Goal: Transaction & Acquisition: Book appointment/travel/reservation

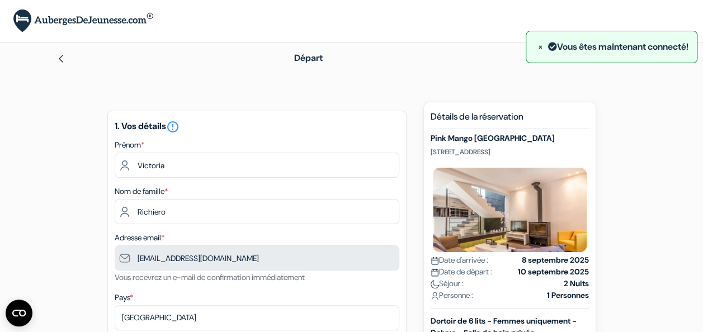
click at [61, 58] on img at bounding box center [60, 58] width 9 height 9
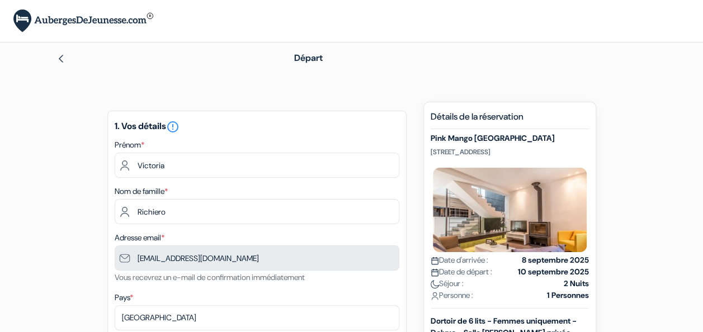
type input "7 61 78 05 28"
click at [61, 59] on img at bounding box center [60, 58] width 9 height 9
type input "7 61 78 05 28"
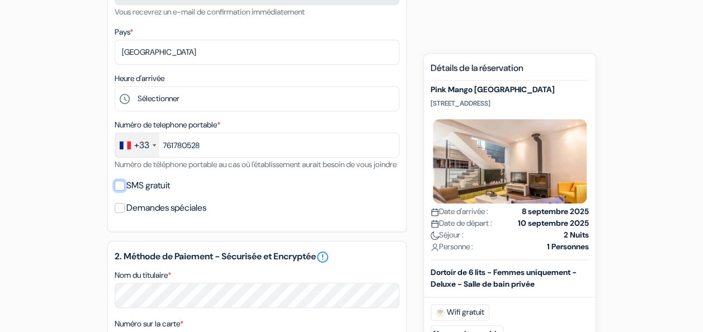
click at [123, 191] on input "SMS gratuit" at bounding box center [120, 186] width 10 height 10
checkbox input "true"
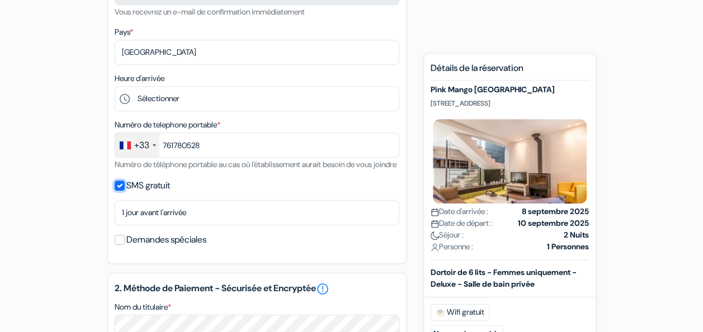
type input "7 61 78 05 28"
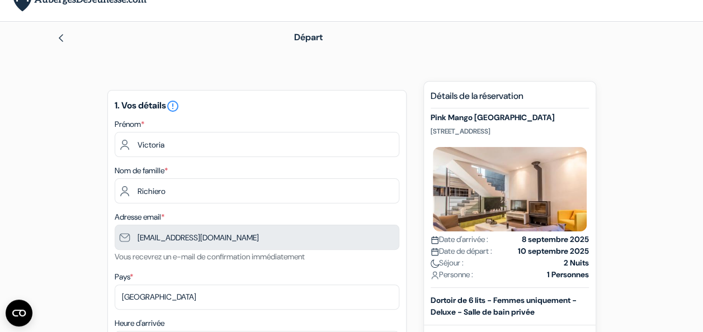
scroll to position [0, 0]
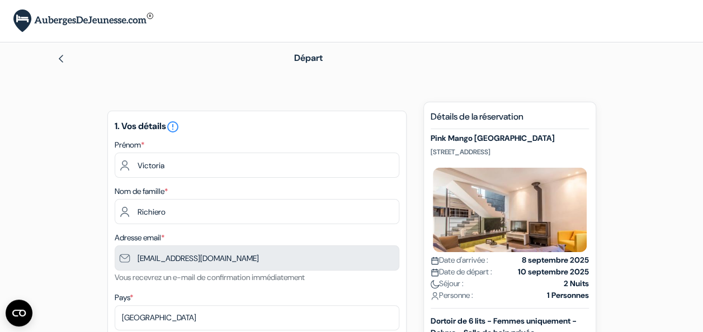
click at [59, 60] on img at bounding box center [60, 58] width 9 height 9
type input "7 61 78 05 28"
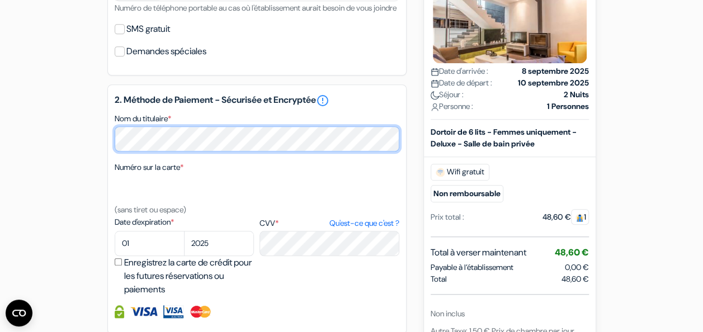
scroll to position [427, 0]
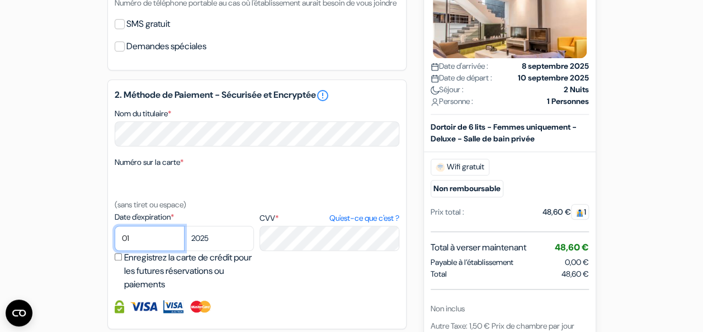
click at [141, 251] on select "01 02 03 04 05 06 07 08 09 10 11 12" at bounding box center [150, 238] width 70 height 25
select select "05"
click at [115, 241] on select "01 02 03 04 05 06 07 08 09 10 11 12" at bounding box center [150, 238] width 70 height 25
click at [222, 250] on select "2025 2026 2027 2028 2029 2030 2031 2032 2033 2034 2035 2036 2037 2038 2039 2040…" at bounding box center [219, 238] width 70 height 25
select select "2028"
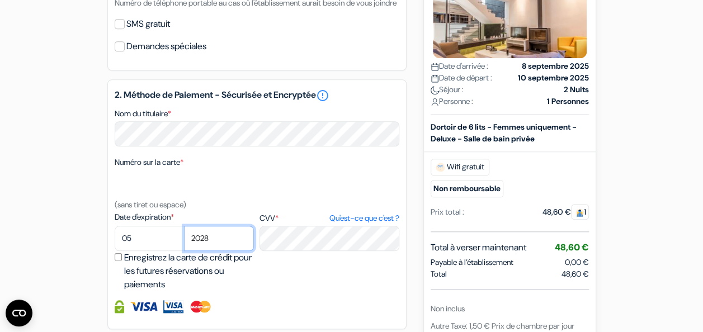
click at [184, 241] on select "2025 2026 2027 2028 2029 2030 2031 2032 2033 2034 2035 2036 2037 2038 2039 2040…" at bounding box center [219, 238] width 70 height 25
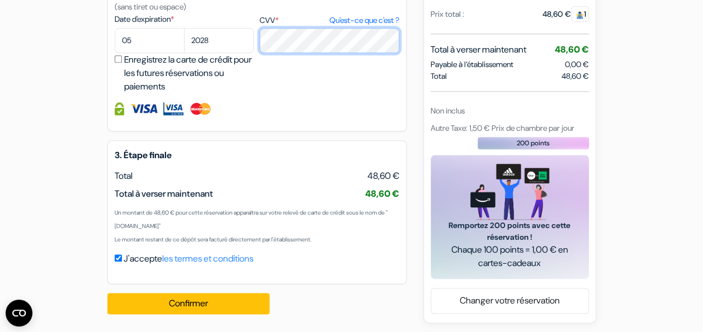
scroll to position [642, 0]
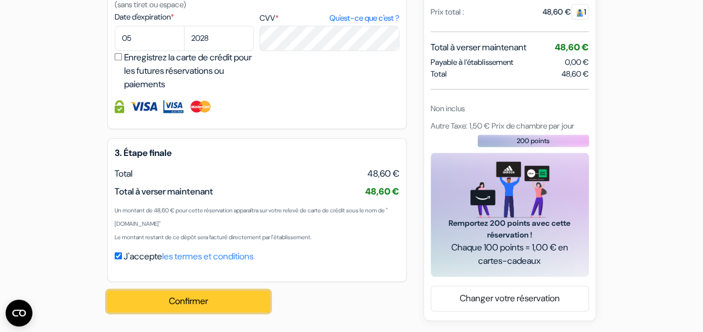
click at [218, 302] on button "Confirmer Loading..." at bounding box center [188, 301] width 162 height 21
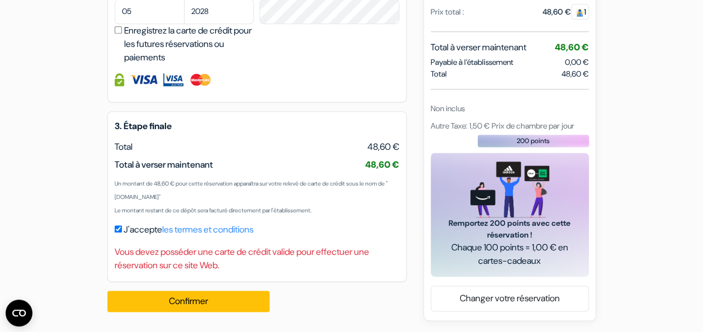
scroll to position [669, 0]
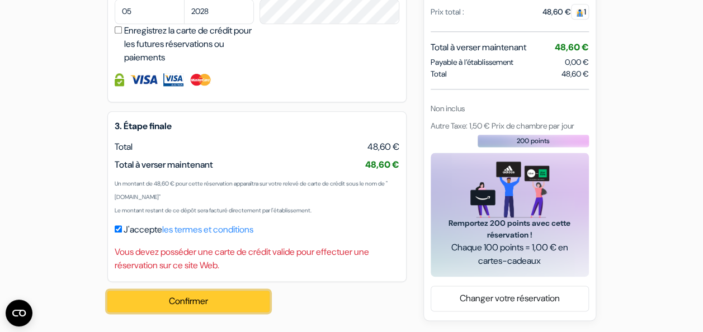
click at [206, 306] on button "Confirmer Loading..." at bounding box center [188, 301] width 162 height 21
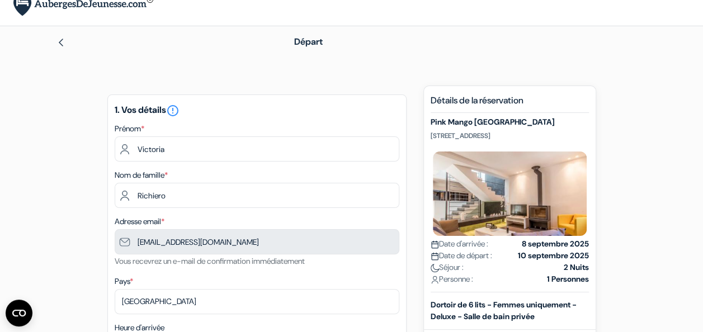
scroll to position [0, 0]
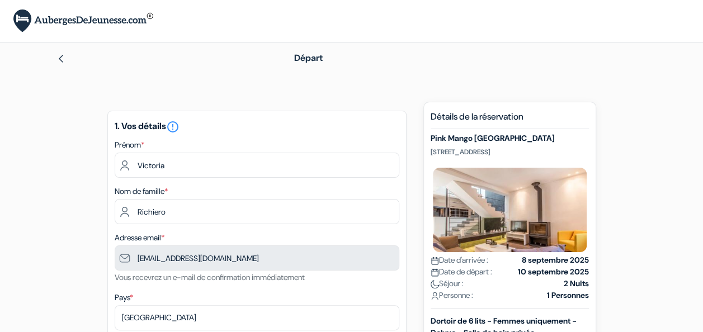
type input "7 61 78 05 28"
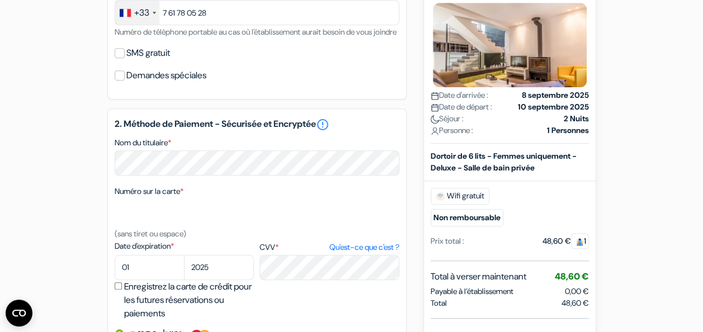
scroll to position [400, 0]
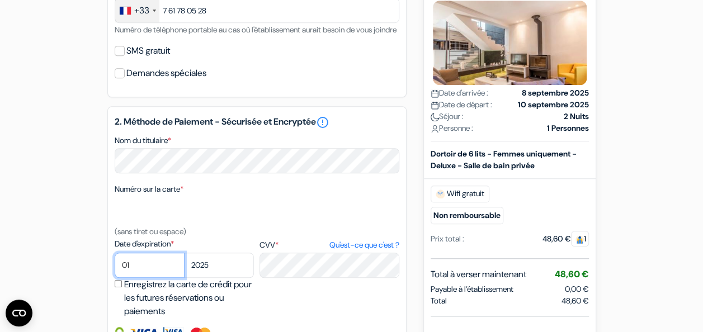
click at [144, 278] on select "01 02 03 04 05 06 07 08 09 10 11 12" at bounding box center [150, 265] width 70 height 25
select select "05"
click at [115, 268] on select "01 02 03 04 05 06 07 08 09 10 11 12" at bounding box center [150, 265] width 70 height 25
click at [201, 276] on select "2025 2026 2027 2028 2029 2030 2031 2032 2033 2034 2035 2036 2037 2038 2039 2040…" at bounding box center [219, 265] width 70 height 25
select select "2028"
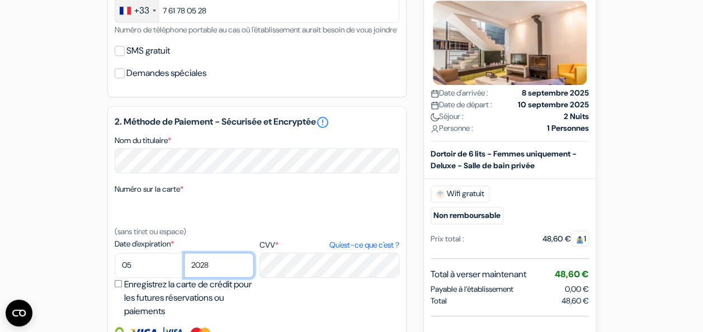
click at [184, 268] on select "2025 2026 2027 2028 2029 2030 2031 2032 2033 2034 2035 2036 2037 2038 2039 2040…" at bounding box center [219, 265] width 70 height 25
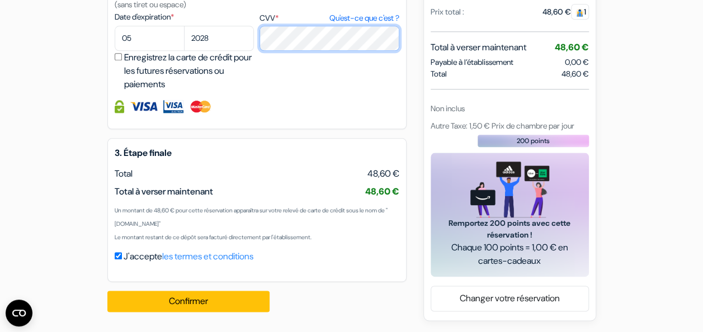
scroll to position [642, 0]
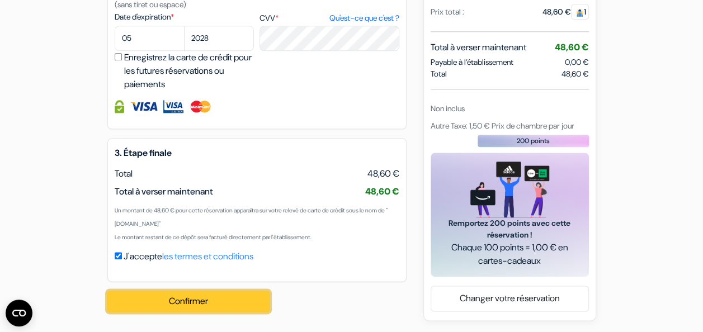
click at [221, 305] on button "Confirmer Loading..." at bounding box center [188, 301] width 162 height 21
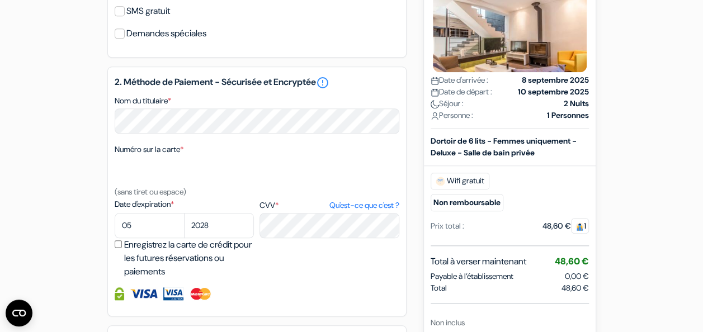
scroll to position [433, 0]
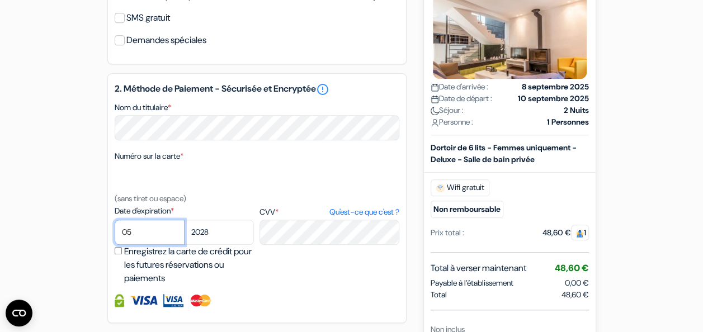
click at [146, 245] on select "01 02 03 04 05 06 07 08 09 10 11 12" at bounding box center [150, 232] width 70 height 25
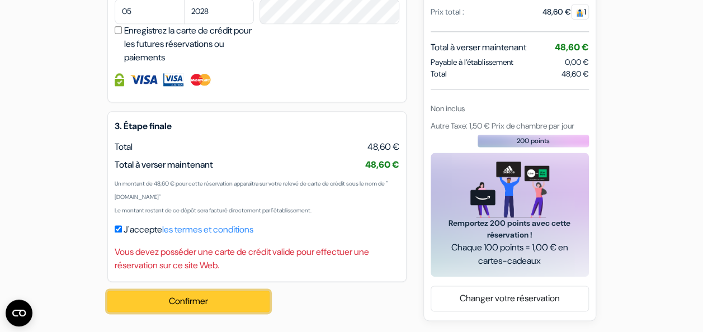
click at [192, 305] on button "Confirmer Loading..." at bounding box center [188, 301] width 162 height 21
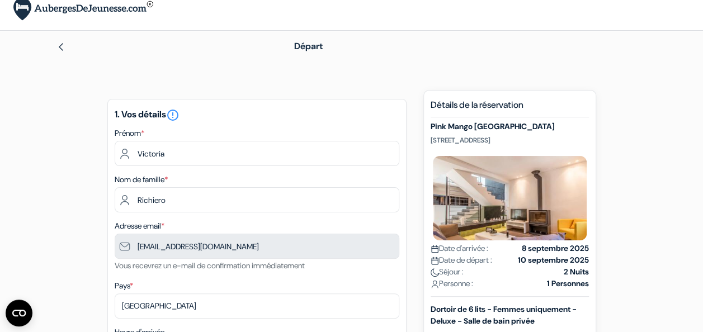
scroll to position [0, 0]
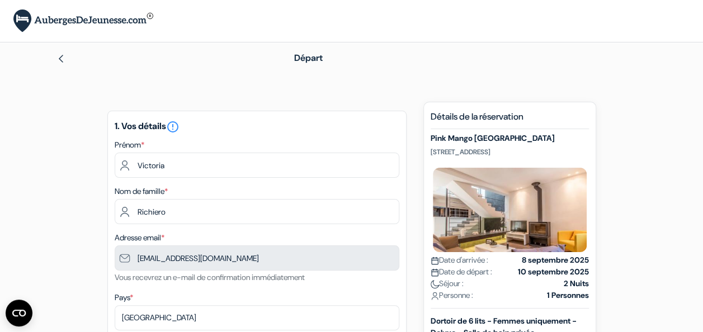
click at [59, 56] on img at bounding box center [60, 58] width 9 height 9
